Goal: Transaction & Acquisition: Book appointment/travel/reservation

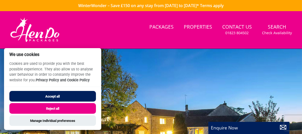
click at [73, 99] on button "Accept all" at bounding box center [52, 96] width 87 height 11
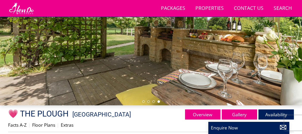
scroll to position [92, 0]
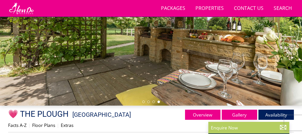
click at [243, 117] on link "Gallery" at bounding box center [239, 115] width 35 height 10
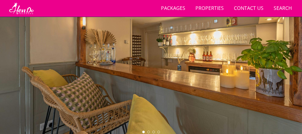
scroll to position [59, 0]
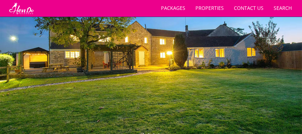
click at [288, 89] on div at bounding box center [151, 53] width 302 height 169
click at [286, 83] on div at bounding box center [151, 53] width 302 height 169
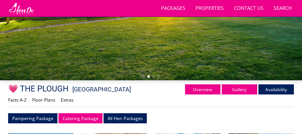
scroll to position [123, 0]
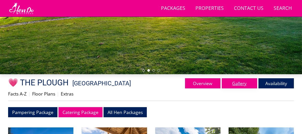
click at [238, 88] on link "Gallery" at bounding box center [239, 83] width 35 height 10
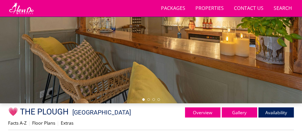
scroll to position [94, 0]
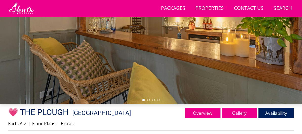
click at [286, 60] on div at bounding box center [151, 19] width 302 height 169
click at [241, 118] on link "Gallery" at bounding box center [239, 113] width 35 height 10
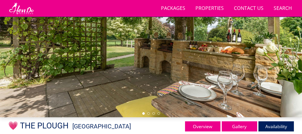
scroll to position [81, 0]
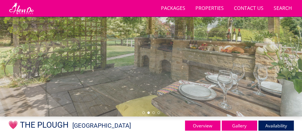
click at [285, 74] on div at bounding box center [151, 31] width 302 height 169
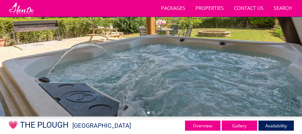
click at [282, 76] on div at bounding box center [151, 31] width 302 height 169
click at [276, 78] on div at bounding box center [151, 31] width 302 height 169
click at [286, 71] on div at bounding box center [151, 31] width 302 height 169
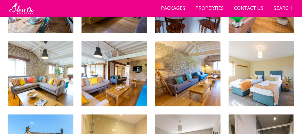
scroll to position [432, 0]
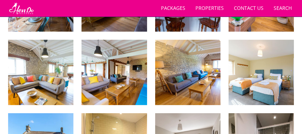
click at [287, 98] on img at bounding box center [261, 72] width 65 height 65
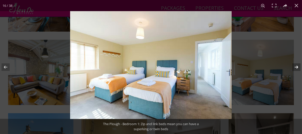
click at [296, 68] on button at bounding box center [294, 67] width 18 height 25
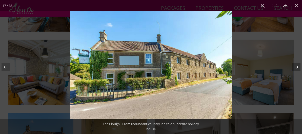
click at [295, 69] on button at bounding box center [294, 67] width 18 height 25
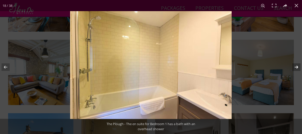
click at [296, 69] on button at bounding box center [294, 67] width 18 height 25
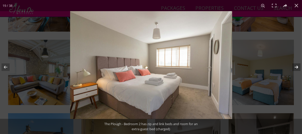
click at [297, 69] on button at bounding box center [294, 67] width 18 height 25
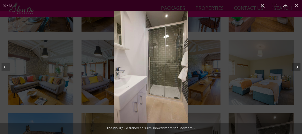
click at [297, 69] on button at bounding box center [294, 67] width 18 height 25
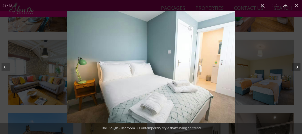
click at [297, 71] on button at bounding box center [294, 67] width 18 height 25
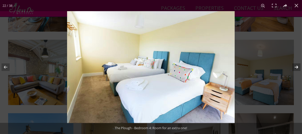
click at [296, 69] on button at bounding box center [294, 67] width 18 height 25
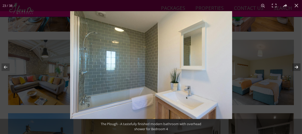
click at [298, 70] on button at bounding box center [294, 67] width 18 height 25
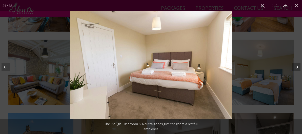
click at [296, 71] on button at bounding box center [294, 67] width 18 height 25
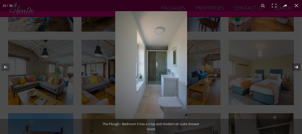
click at [297, 69] on button at bounding box center [294, 67] width 18 height 25
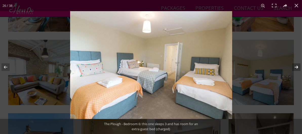
click at [299, 68] on button at bounding box center [294, 67] width 18 height 25
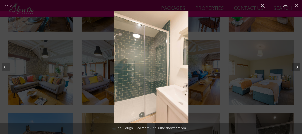
click at [298, 70] on button at bounding box center [294, 67] width 18 height 25
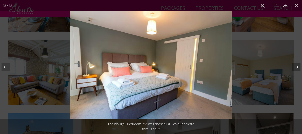
click at [297, 70] on button at bounding box center [294, 67] width 18 height 25
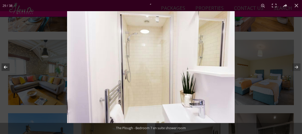
click at [5, 71] on button at bounding box center [9, 67] width 18 height 25
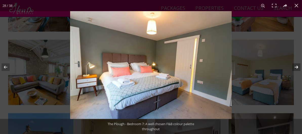
click at [298, 69] on button at bounding box center [294, 67] width 18 height 25
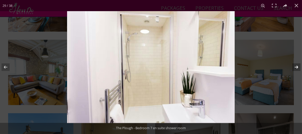
click at [296, 67] on button at bounding box center [294, 67] width 18 height 25
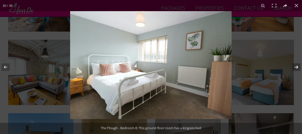
click at [296, 70] on button at bounding box center [294, 67] width 18 height 25
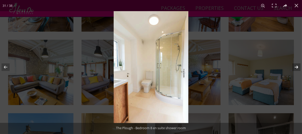
click at [296, 68] on button at bounding box center [294, 67] width 18 height 25
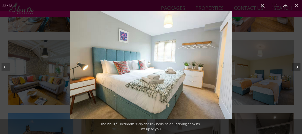
click at [296, 68] on button at bounding box center [294, 67] width 18 height 25
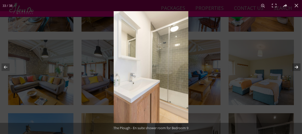
click at [298, 69] on button at bounding box center [294, 67] width 18 height 25
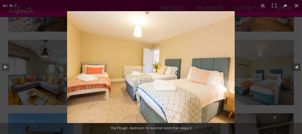
click at [296, 72] on button at bounding box center [294, 67] width 18 height 25
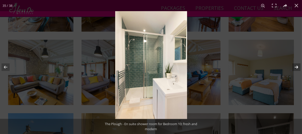
click at [298, 69] on button at bounding box center [294, 67] width 18 height 25
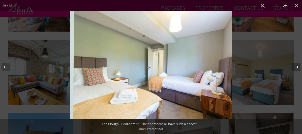
click at [296, 71] on button at bounding box center [294, 67] width 18 height 25
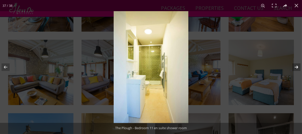
click at [297, 69] on button at bounding box center [294, 67] width 18 height 25
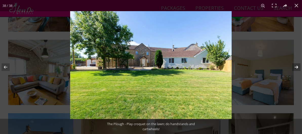
click at [296, 69] on button at bounding box center [294, 67] width 18 height 25
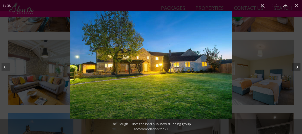
click at [297, 68] on button at bounding box center [294, 67] width 18 height 25
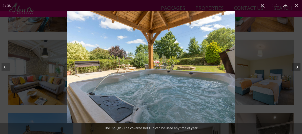
click at [297, 69] on button at bounding box center [294, 67] width 18 height 25
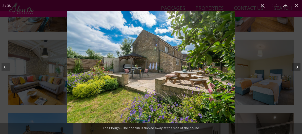
click at [297, 71] on button at bounding box center [294, 67] width 18 height 25
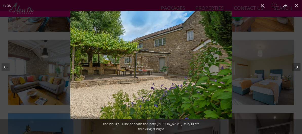
click at [297, 68] on button at bounding box center [294, 67] width 18 height 25
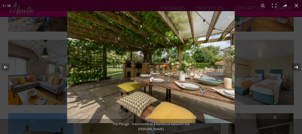
click at [296, 70] on button at bounding box center [294, 67] width 18 height 25
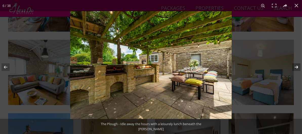
click at [288, 79] on button at bounding box center [294, 67] width 18 height 25
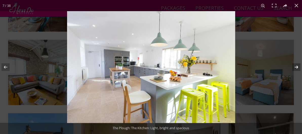
click at [297, 69] on button at bounding box center [294, 67] width 18 height 25
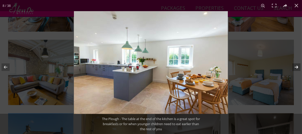
click at [297, 70] on button at bounding box center [294, 67] width 18 height 25
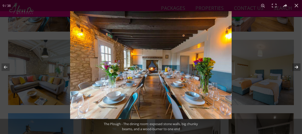
click at [299, 68] on button at bounding box center [294, 67] width 18 height 25
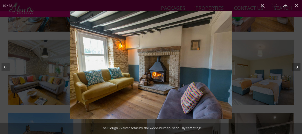
click at [297, 68] on button at bounding box center [294, 67] width 18 height 25
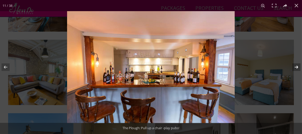
click at [293, 79] on button at bounding box center [294, 67] width 18 height 25
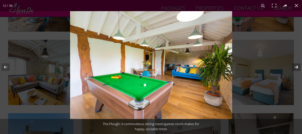
click at [294, 72] on button at bounding box center [294, 67] width 18 height 25
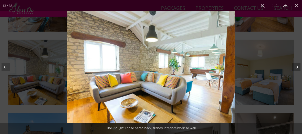
click at [296, 69] on button at bounding box center [294, 67] width 18 height 25
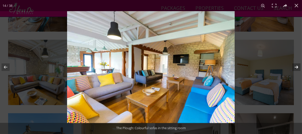
click at [297, 69] on button at bounding box center [294, 67] width 18 height 25
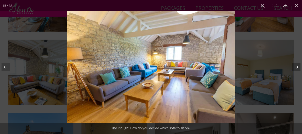
click at [297, 69] on button at bounding box center [294, 67] width 18 height 25
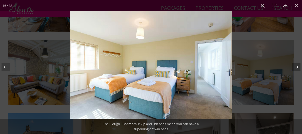
click at [294, 70] on button at bounding box center [294, 67] width 18 height 25
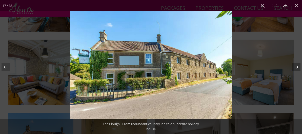
click at [294, 68] on button at bounding box center [294, 67] width 18 height 25
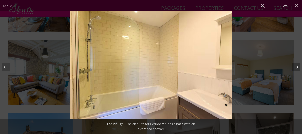
click at [292, 69] on button at bounding box center [294, 67] width 18 height 25
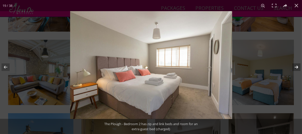
click at [291, 71] on button at bounding box center [294, 67] width 18 height 25
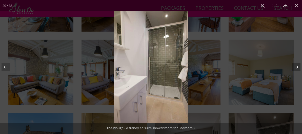
click at [291, 72] on button at bounding box center [294, 67] width 18 height 25
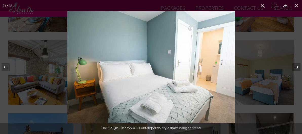
click at [290, 72] on button at bounding box center [294, 67] width 18 height 25
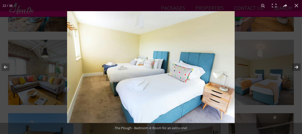
click at [291, 70] on button at bounding box center [294, 67] width 18 height 25
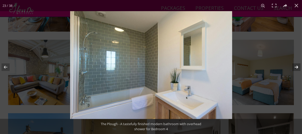
click at [290, 71] on button at bounding box center [294, 67] width 18 height 25
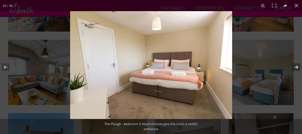
click at [290, 71] on button at bounding box center [294, 67] width 18 height 25
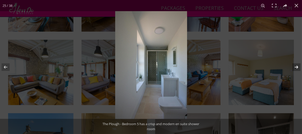
click at [290, 71] on button at bounding box center [294, 67] width 18 height 25
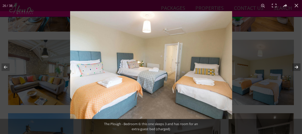
click at [288, 73] on button at bounding box center [294, 67] width 18 height 25
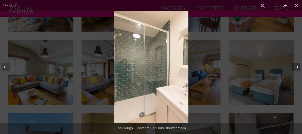
click at [290, 69] on button at bounding box center [294, 67] width 18 height 25
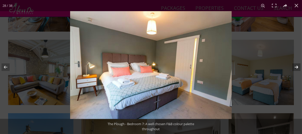
click at [291, 69] on button at bounding box center [294, 67] width 18 height 25
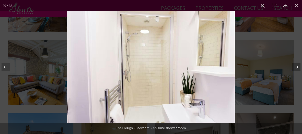
click at [290, 70] on button at bounding box center [294, 67] width 18 height 25
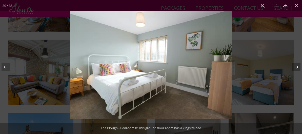
click at [290, 70] on button at bounding box center [294, 67] width 18 height 25
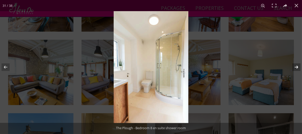
click at [291, 70] on button at bounding box center [294, 67] width 18 height 25
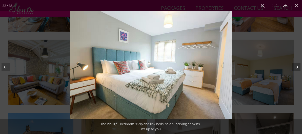
click at [293, 71] on button at bounding box center [294, 67] width 18 height 25
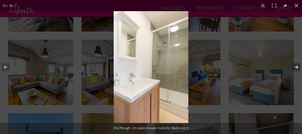
click at [294, 70] on button at bounding box center [294, 67] width 18 height 25
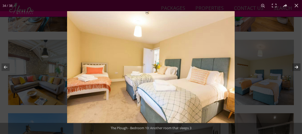
click at [295, 70] on button at bounding box center [294, 67] width 18 height 25
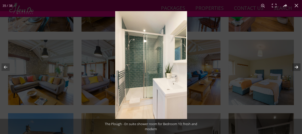
click at [294, 70] on button at bounding box center [294, 67] width 18 height 25
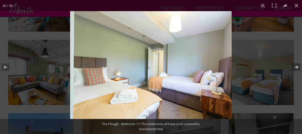
click at [293, 70] on button at bounding box center [294, 67] width 18 height 25
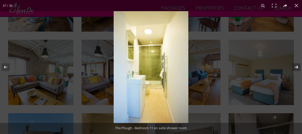
click at [293, 70] on button at bounding box center [294, 67] width 18 height 25
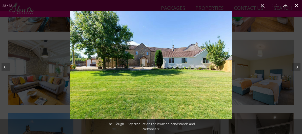
click at [298, 6] on button at bounding box center [296, 5] width 11 height 11
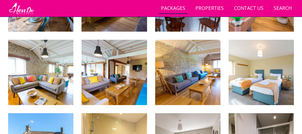
click at [183, 11] on link "Packages" at bounding box center [173, 8] width 28 height 11
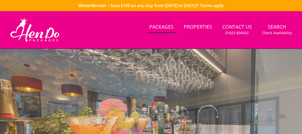
click at [214, 32] on link "Properties" at bounding box center [198, 27] width 32 height 11
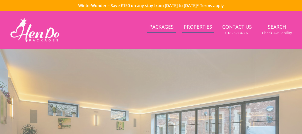
click at [198, 30] on link "Properties" at bounding box center [198, 27] width 32 height 11
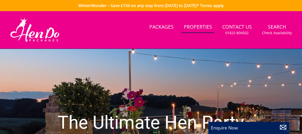
click at [243, 111] on h1 "The Ultimate Hen Party Houses" at bounding box center [151, 133] width 212 height 60
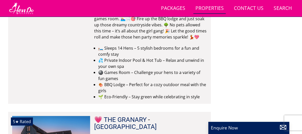
scroll to position [1220, 0]
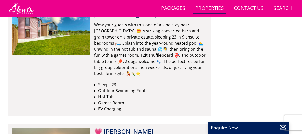
scroll to position [2986, 0]
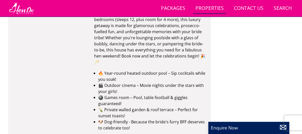
scroll to position [5186, 0]
